Goal: Information Seeking & Learning: Learn about a topic

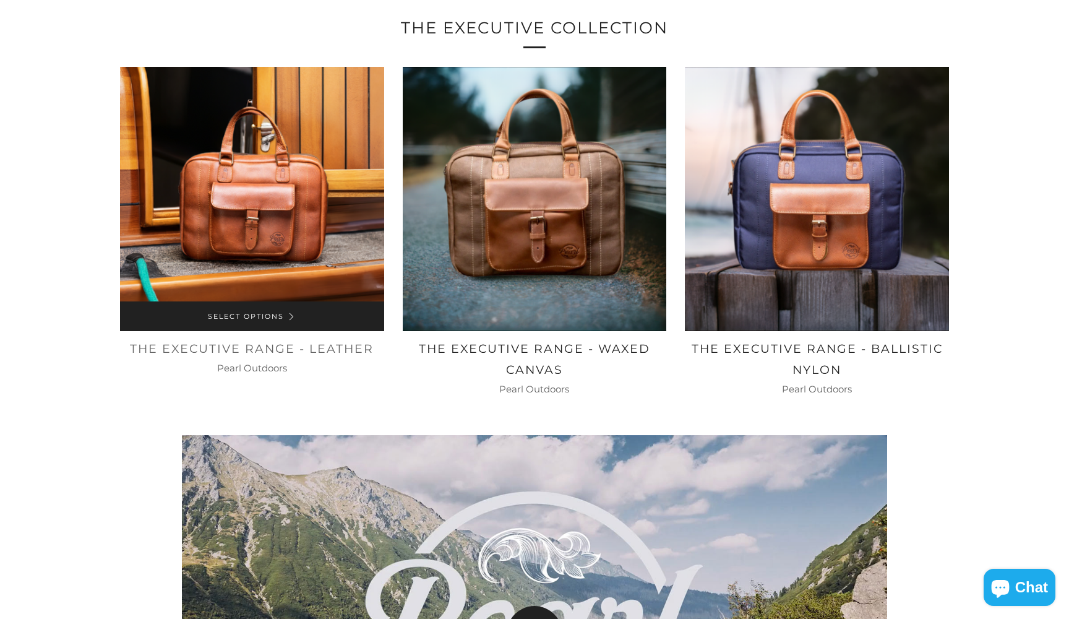
scroll to position [785, 0]
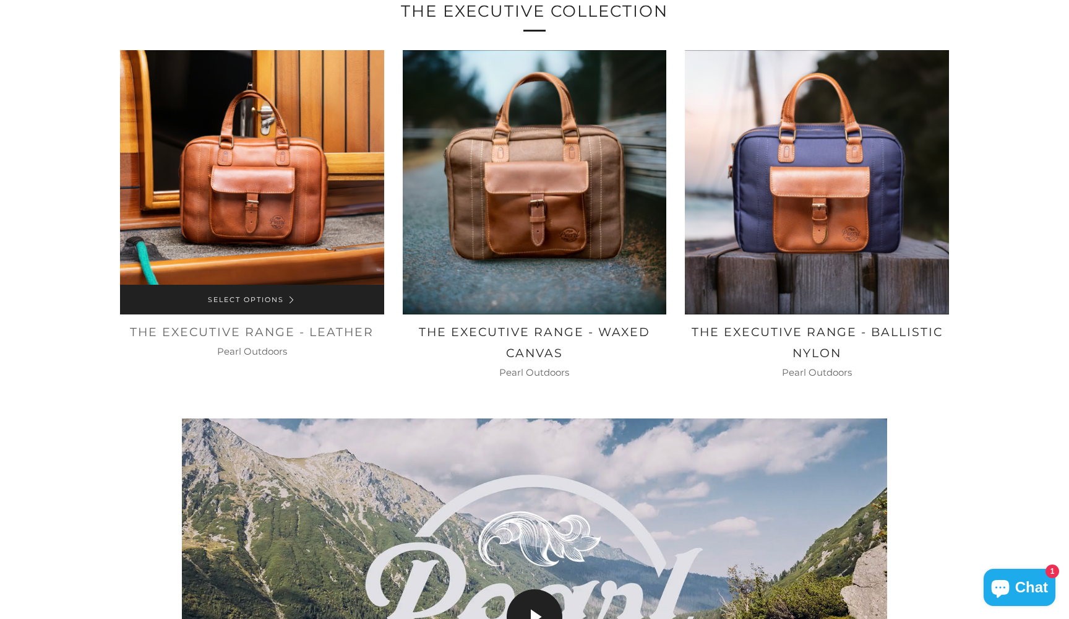
click at [248, 251] on img at bounding box center [252, 182] width 264 height 264
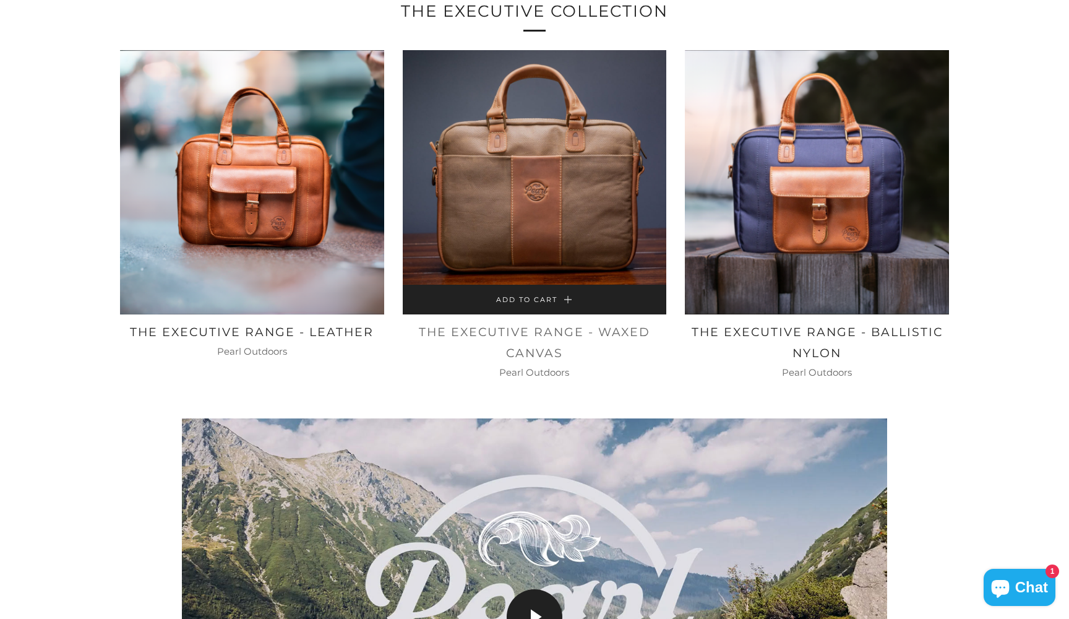
click at [437, 236] on img at bounding box center [535, 182] width 264 height 264
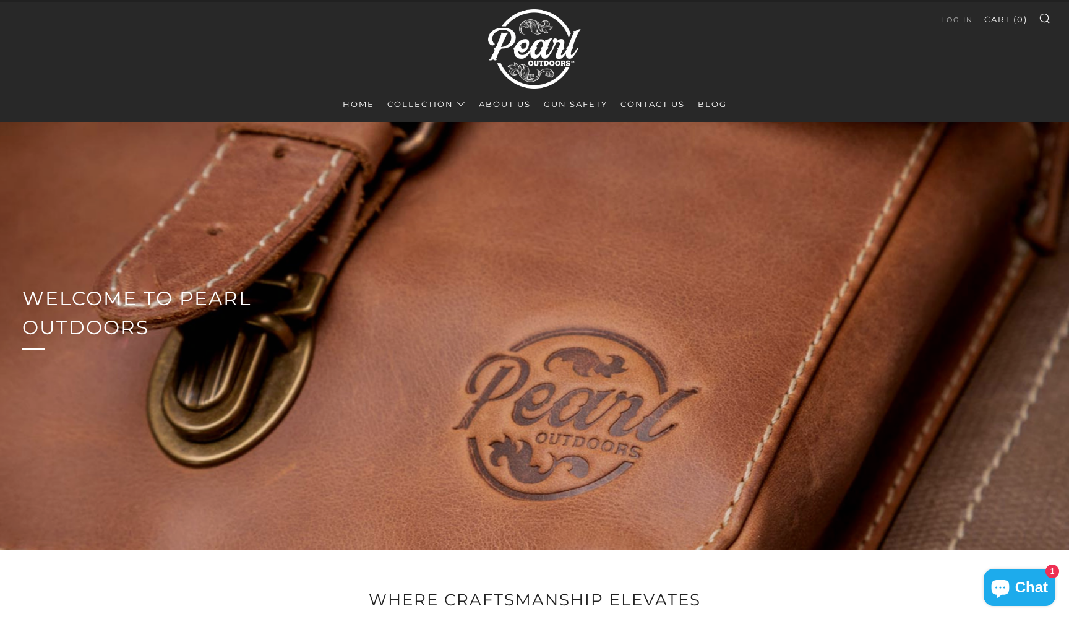
scroll to position [28, 0]
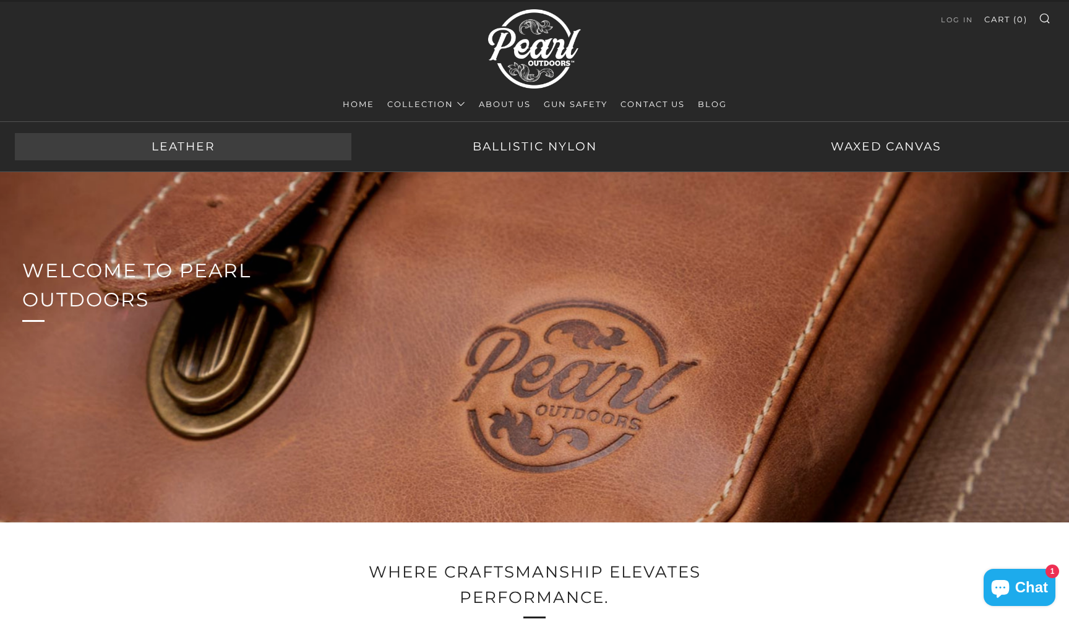
click at [211, 149] on link "Leather" at bounding box center [183, 146] width 337 height 27
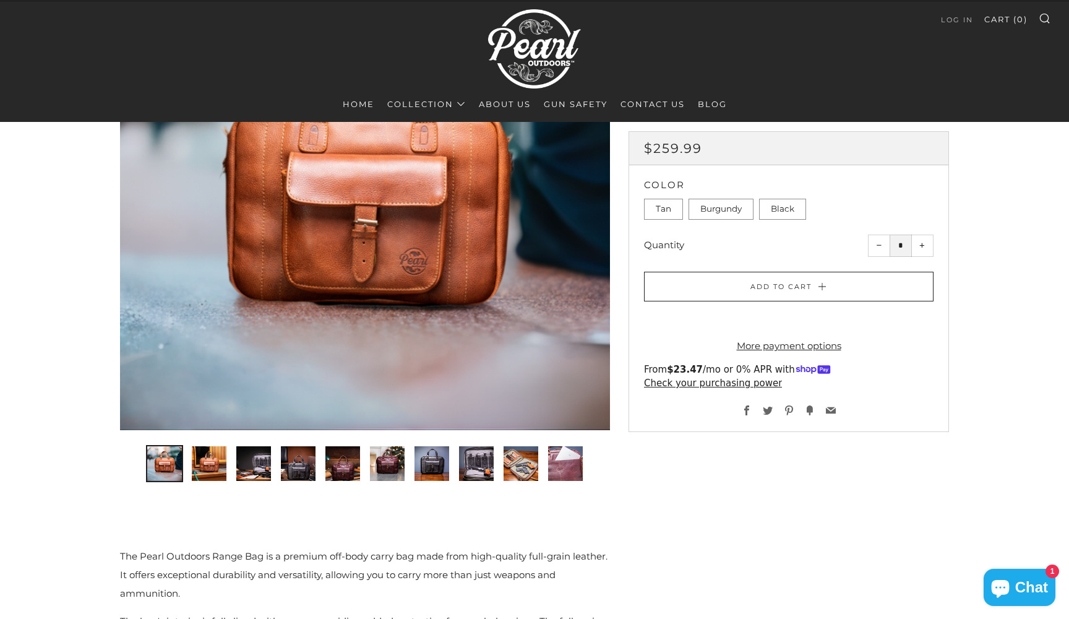
scroll to position [220, 0]
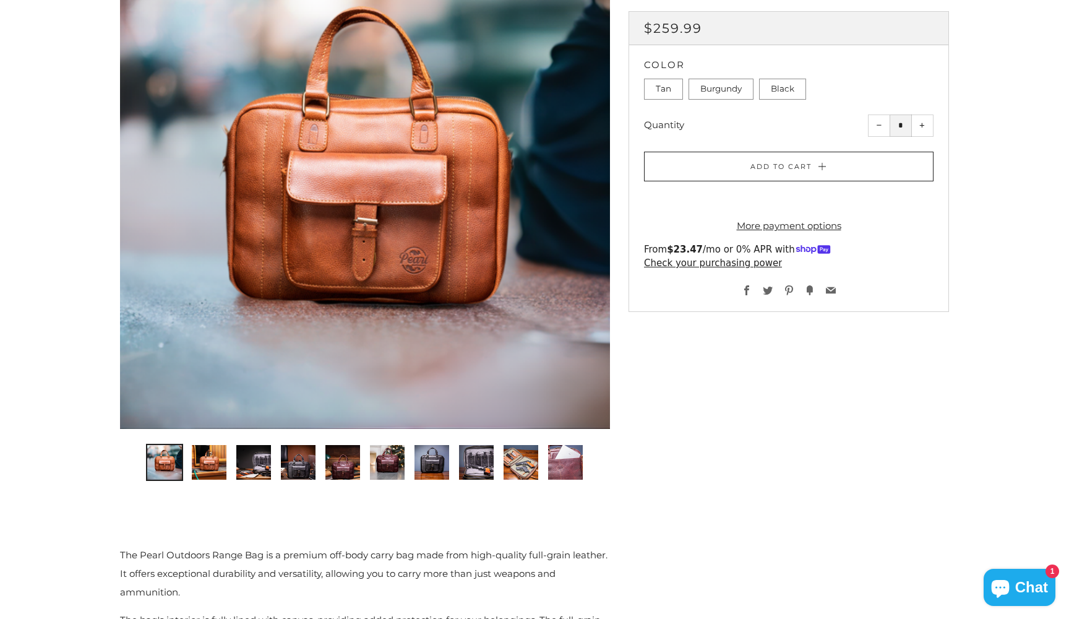
click at [198, 465] on img "2 of 10" at bounding box center [209, 462] width 35 height 35
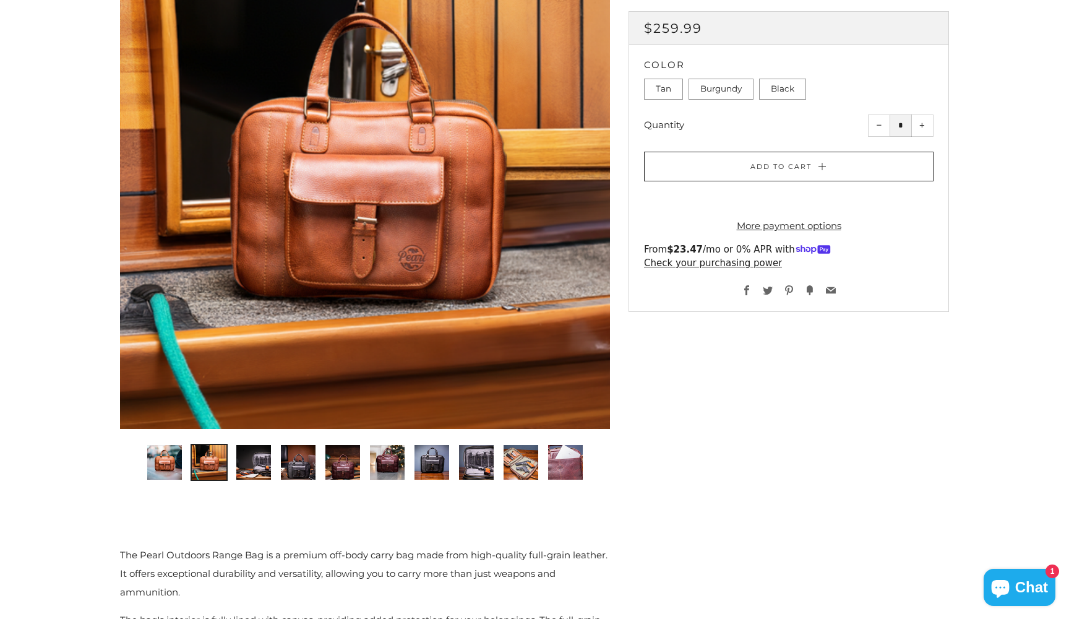
click at [249, 456] on img "3 of 10" at bounding box center [253, 462] width 35 height 35
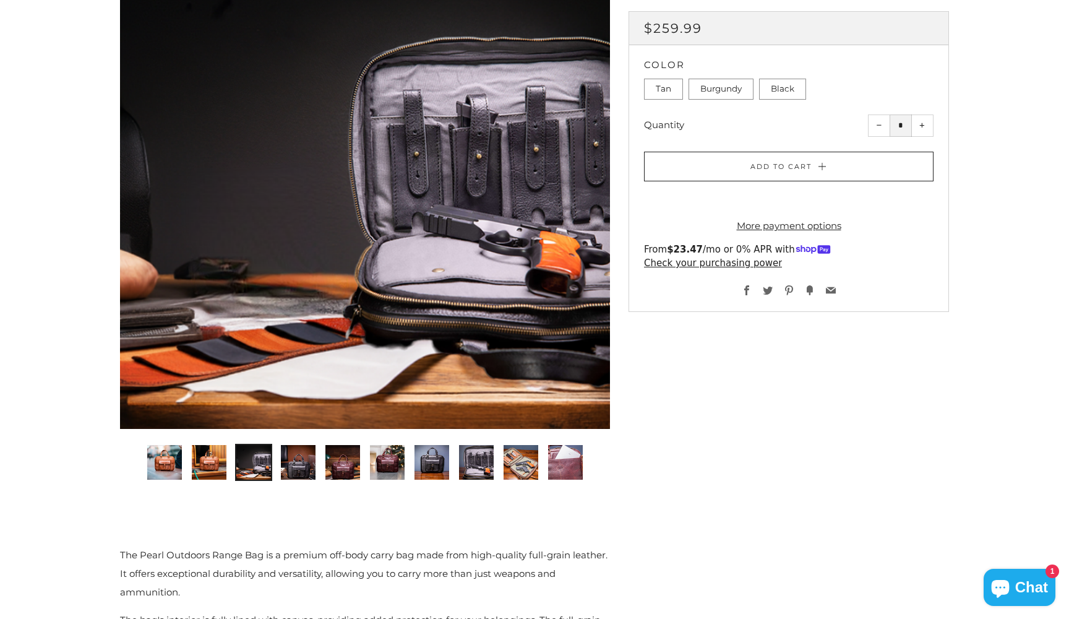
click at [287, 457] on img "4 of 10" at bounding box center [298, 462] width 35 height 35
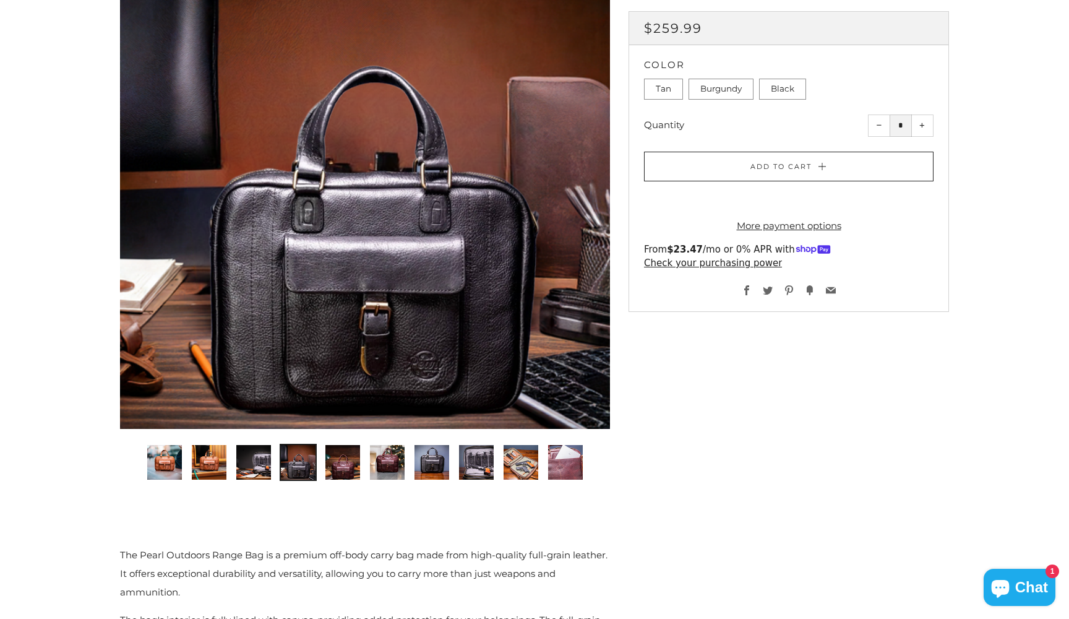
click at [334, 462] on img "5 of 10" at bounding box center [343, 462] width 35 height 35
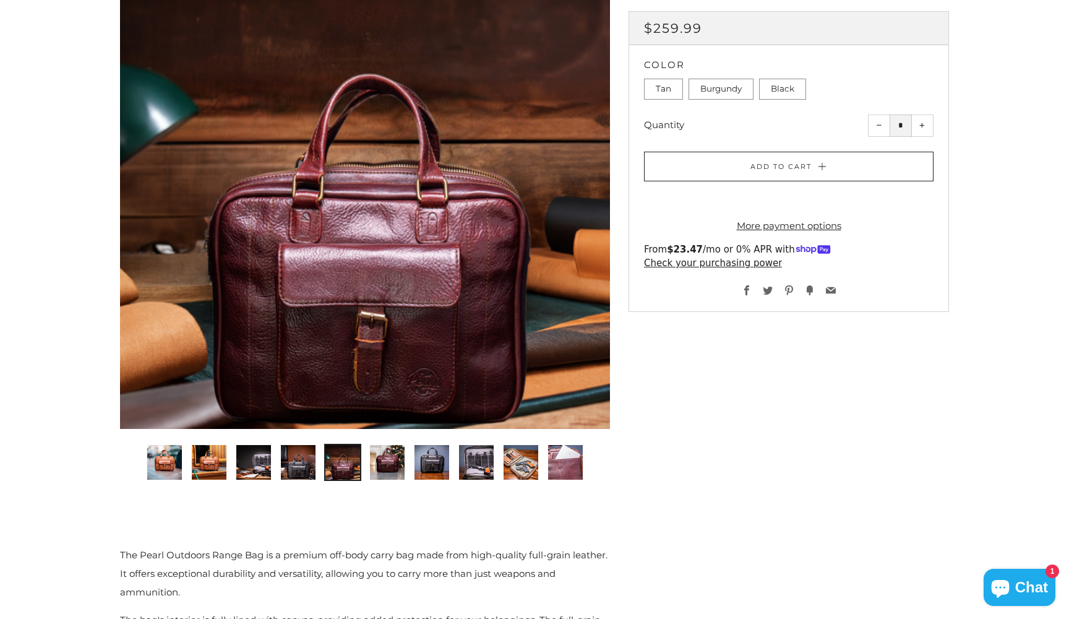
click at [376, 464] on img "6 of 10" at bounding box center [387, 462] width 35 height 35
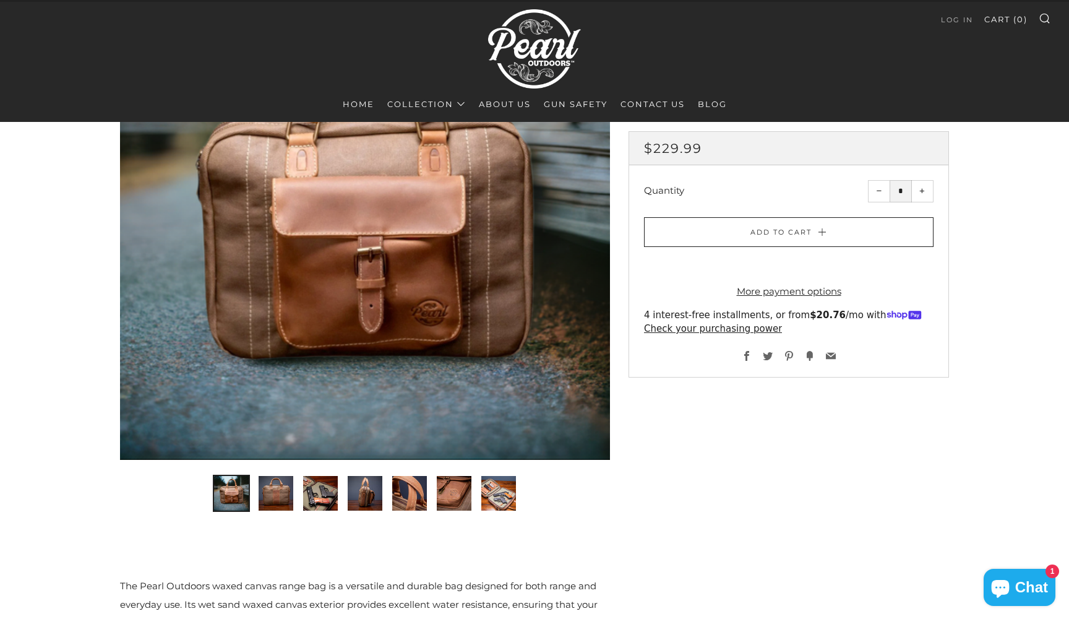
scroll to position [220, 0]
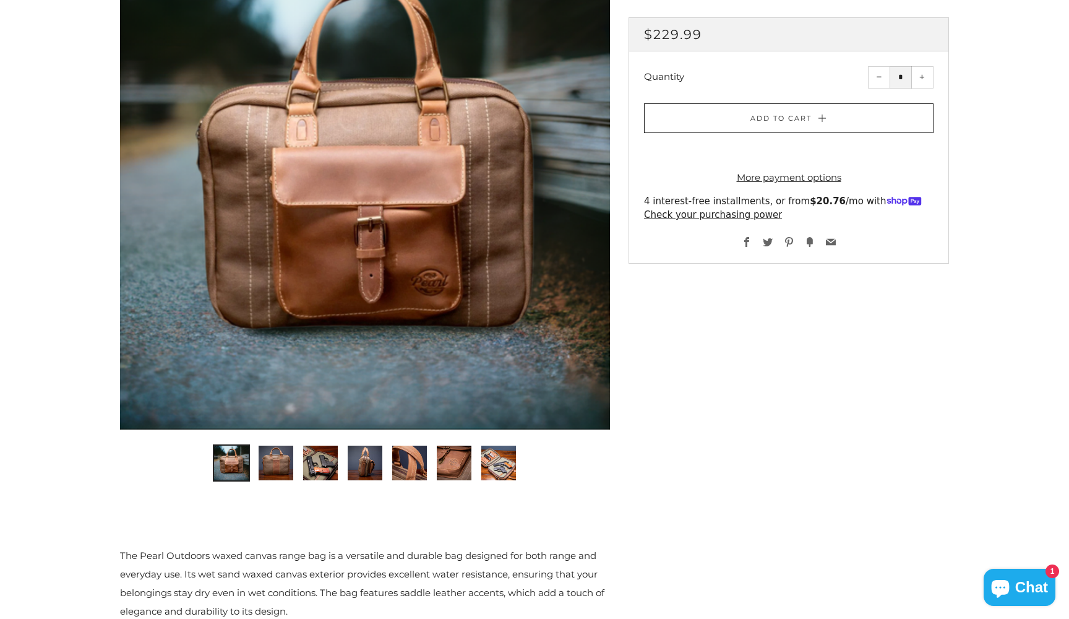
click at [365, 466] on img "4 of 7" at bounding box center [365, 463] width 35 height 35
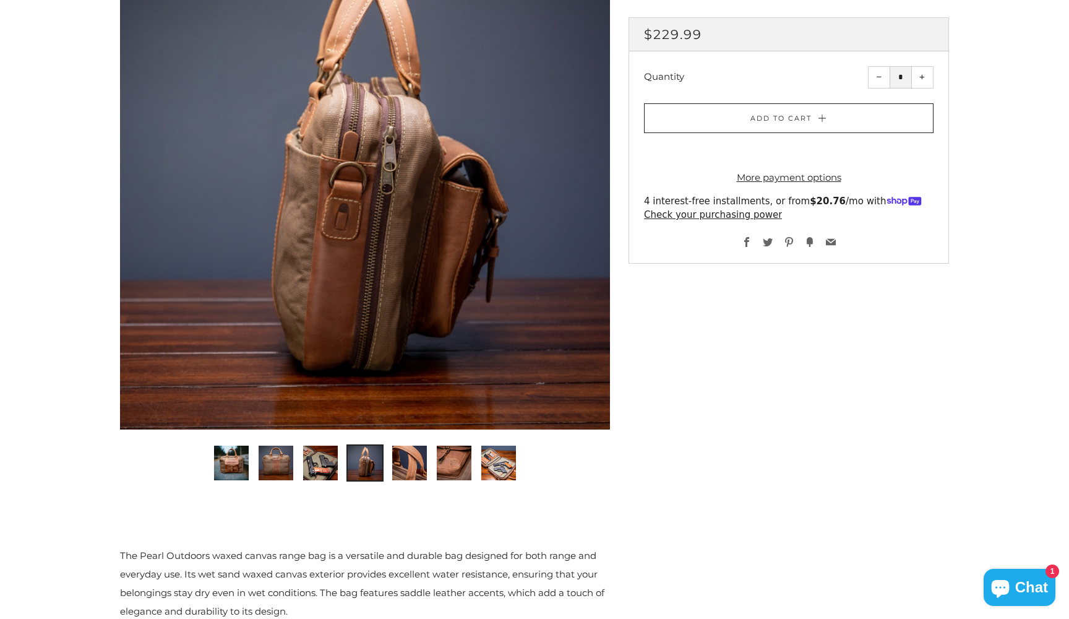
click at [263, 455] on img "2 of 7" at bounding box center [276, 463] width 35 height 35
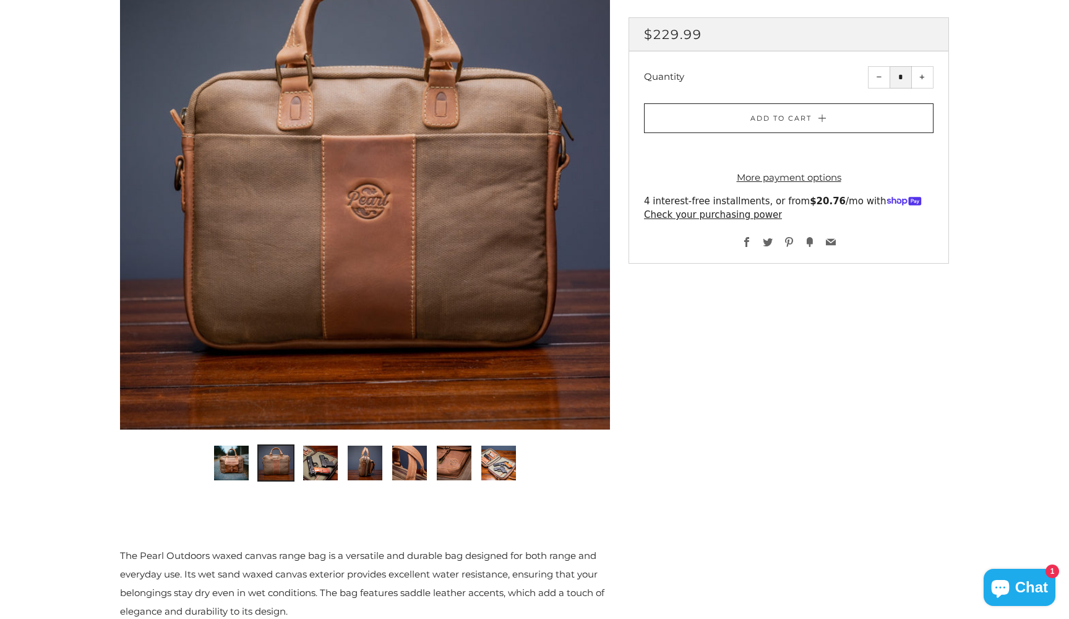
click at [317, 453] on img "3 of 7" at bounding box center [320, 463] width 35 height 35
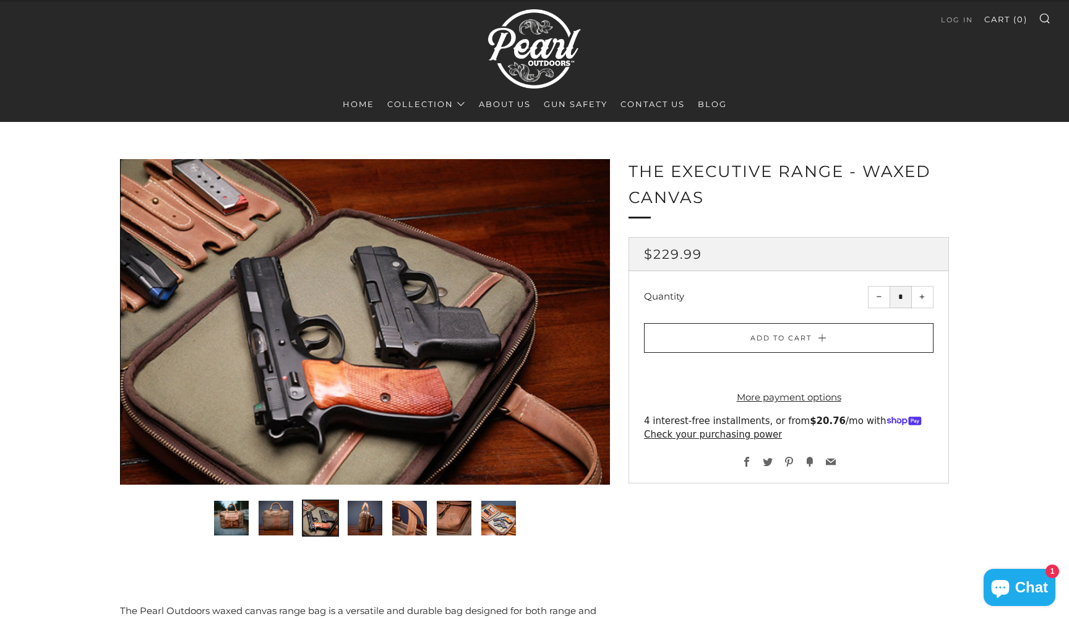
scroll to position [0, 0]
click at [491, 514] on img "7 of 7" at bounding box center [499, 518] width 35 height 35
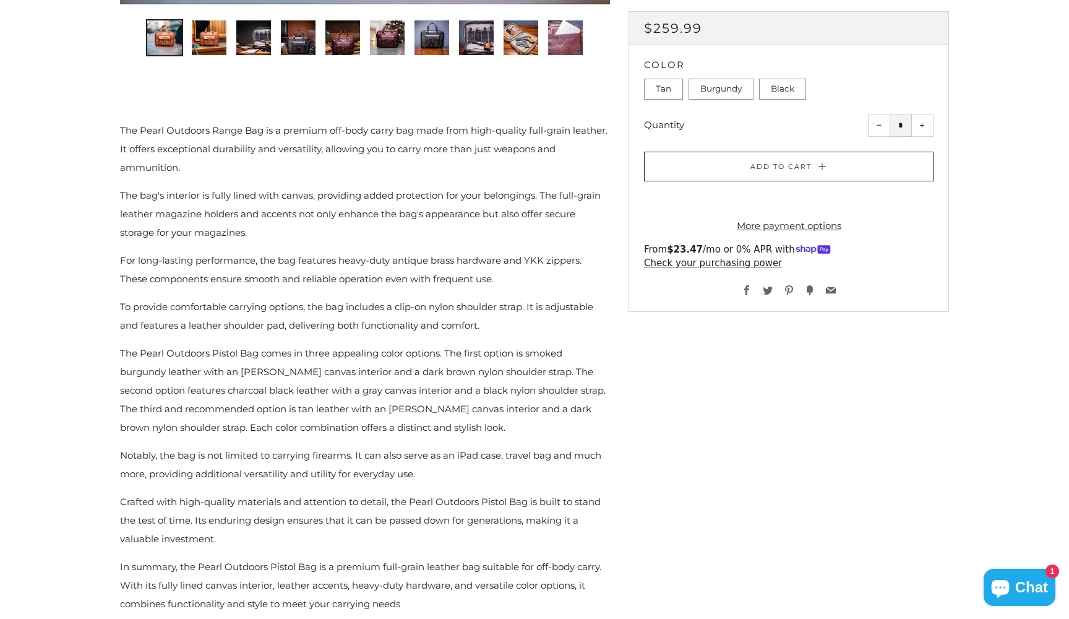
scroll to position [651, 0]
